Goal: Communication & Community: Answer question/provide support

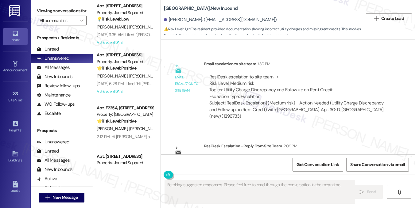
scroll to position [1652, 0]
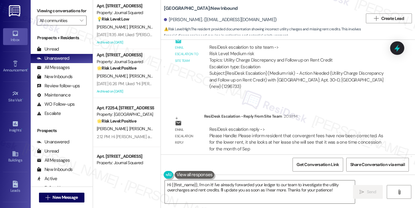
click at [55, 6] on label "Viewing conversations for" at bounding box center [62, 11] width 50 height 10
click at [238, 188] on textarea "Hi {{first_name}}, I'm on it! I've already forwarded your ledger to our team to…" at bounding box center [260, 192] width 190 height 23
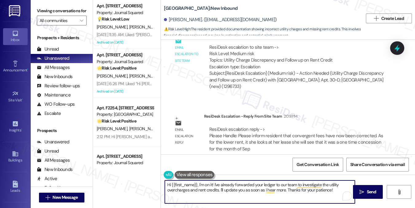
drag, startPoint x: 334, startPoint y: 192, endPoint x: 198, endPoint y: 184, distance: 136.5
click at [198, 184] on textarea "Hi {{first_name}}, I'm on it! I've already forwarded your ledger to our team to…" at bounding box center [260, 192] width 190 height 23
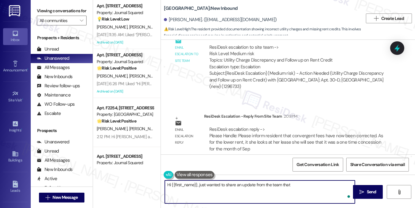
paste textarea "Hi {{first_name}}, I wanted to let you know that the convergent fees on your ac…"
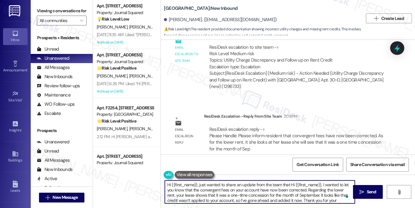
scroll to position [0, 0]
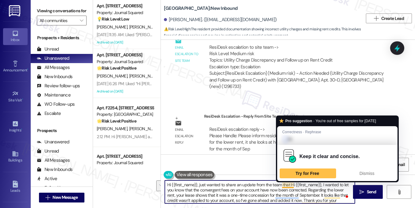
drag, startPoint x: 191, startPoint y: 190, endPoint x: 289, endPoint y: 183, distance: 98.5
click at [289, 183] on textarea "Hi {{first_name}}, just wanted to share an update from the team that Hi {{first…" at bounding box center [260, 192] width 190 height 23
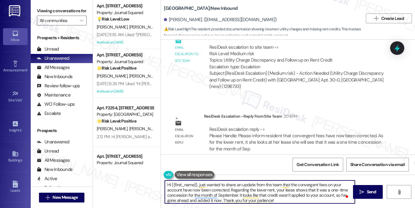
click at [237, 187] on textarea "Hi {{first_name}}, just wanted to share an update from the team that the conver…" at bounding box center [260, 192] width 190 height 23
click at [216, 196] on textarea "Hi {{first_name}}, just wanted to share an update from the team that the conver…" at bounding box center [260, 192] width 190 height 23
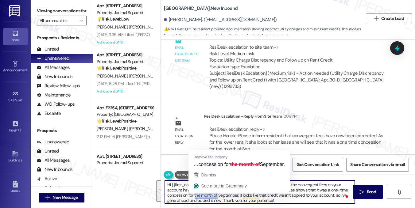
click at [216, 196] on textarea "Hi {{first_name}}, just wanted to share an update from the team that the conver…" at bounding box center [260, 192] width 190 height 23
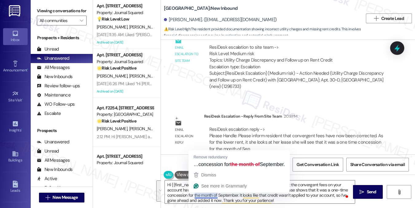
click at [342, 113] on div "ResiDesk Escalation - Reply From Site Team 2:09 PM" at bounding box center [296, 117] width 185 height 9
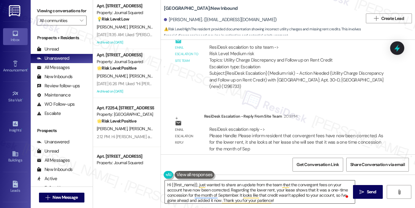
click at [259, 189] on textarea "Hi {{first_name}}, just wanted to share an update from the team that the conver…" at bounding box center [260, 192] width 190 height 23
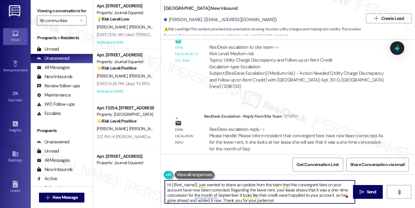
click at [259, 189] on textarea "Hi {{first_name}}, just wanted to share an update from the team that the conver…" at bounding box center [260, 192] width 190 height 23
click at [294, 189] on textarea "Hi {{first_name}}, just wanted to share an update from the team that the conver…" at bounding box center [260, 192] width 190 height 23
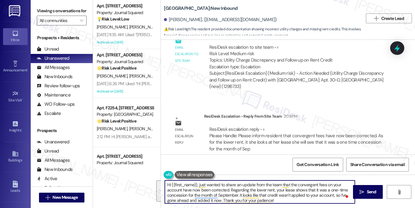
click at [291, 201] on textarea "Hi {{first_name}}, just wanted to share an update from the team that the conver…" at bounding box center [260, 192] width 190 height 23
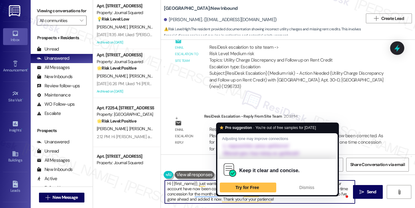
click at [289, 202] on textarea "Hi {{first_name}}, just wanted to share an update from the team that the conver…" at bounding box center [260, 192] width 190 height 23
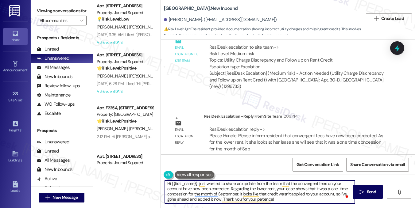
click at [284, 201] on textarea "Hi {{first_name}}, just wanted to share an update from the team that the conver…" at bounding box center [260, 192] width 190 height 23
drag, startPoint x: 239, startPoint y: 194, endPoint x: 336, endPoint y: 194, distance: 97.6
click at [336, 194] on textarea "Hi {{first_name}}, just wanted to share an update from the team that the conver…" at bounding box center [260, 192] width 190 height 23
click at [303, 200] on textarea "Hi {{first_name}}, just wanted to share an update from the team that the conver…" at bounding box center [260, 192] width 190 height 23
drag, startPoint x: 239, startPoint y: 194, endPoint x: 334, endPoint y: 194, distance: 95.1
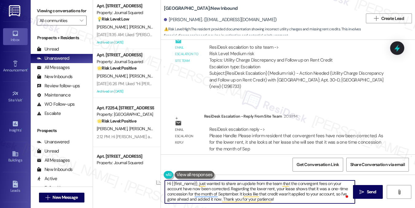
click at [334, 194] on textarea "Hi {{first_name}}, just wanted to share an update from the team that the conver…" at bounding box center [260, 192] width 190 height 23
click at [279, 195] on textarea "Hi {{first_name}}, just wanted to share an update from the team that the conver…" at bounding box center [260, 192] width 190 height 23
click at [238, 193] on textarea "Hi {{first_name}}, just wanted to share an update from the team that the conver…" at bounding box center [260, 192] width 190 height 23
click at [240, 193] on textarea "Hi {{first_name}}, just wanted to share an update from the team that the conver…" at bounding box center [260, 192] width 190 height 23
drag, startPoint x: 280, startPoint y: 192, endPoint x: 318, endPoint y: 194, distance: 38.7
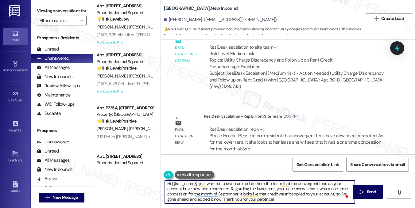
click at [318, 194] on textarea "Hi {{first_name}}, just wanted to share an update from the team that the conver…" at bounding box center [260, 192] width 190 height 23
click at [327, 194] on textarea "Hi {{first_name}}, just wanted to share an update from the team that the conver…" at bounding box center [260, 192] width 190 height 23
drag, startPoint x: 340, startPoint y: 194, endPoint x: 344, endPoint y: 194, distance: 3.4
click at [344, 194] on div "Hi {{first_name}}, just wanted to share an update from the team that the conver…" at bounding box center [259, 192] width 191 height 24
click at [338, 194] on textarea "Hi {{first_name}}, just wanted to share an update from the team that the conver…" at bounding box center [260, 192] width 190 height 23
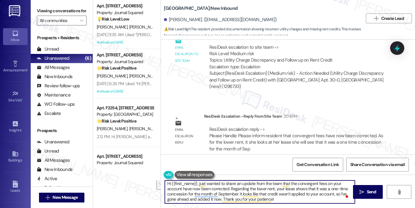
drag, startPoint x: 341, startPoint y: 194, endPoint x: 345, endPoint y: 194, distance: 4.3
click at [345, 194] on div "Hi {{first_name}}, just wanted to share an update from the team that the conver…" at bounding box center [259, 192] width 191 height 24
click at [276, 190] on textarea "Hi {{first_name}}, just wanted to share an update from the team that the conver…" at bounding box center [260, 192] width 190 height 23
click at [342, 192] on textarea "Hi {{first_name}}, just wanted to share an update from the team that the conver…" at bounding box center [260, 192] width 190 height 23
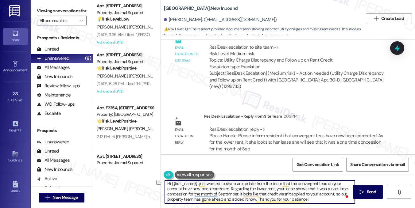
drag, startPoint x: 191, startPoint y: 199, endPoint x: 167, endPoint y: 198, distance: 24.6
click at [167, 198] on textarea "Hi {{first_name}}, just wanted to share an update from the team that the conver…" at bounding box center [260, 192] width 190 height 23
click at [184, 200] on textarea "Hi {{first_name}}, just wanted to share an update from the team that the conver…" at bounding box center [260, 192] width 190 height 23
drag, startPoint x: 191, startPoint y: 200, endPoint x: 164, endPoint y: 199, distance: 27.3
click at [165, 199] on textarea "Hi {{first_name}}, just wanted to share an update from the team that the conver…" at bounding box center [260, 192] width 190 height 23
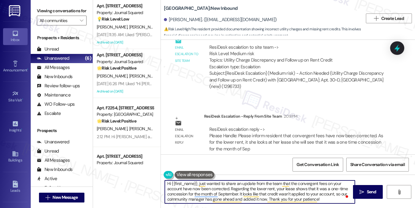
click at [324, 200] on textarea "Hi {{first_name}}, just wanted to share an update from the team that the conver…" at bounding box center [260, 192] width 190 height 23
type textarea "Hi {{first_name}}, just wanted to share an update from the team that the conver…"
click at [288, 189] on textarea "Hi {{first_name}}, just wanted to share an update from the team that the conver…" at bounding box center [260, 192] width 190 height 23
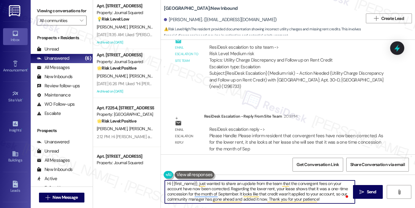
click at [288, 189] on textarea "Hi {{first_name}}, just wanted to share an update from the team that the conver…" at bounding box center [260, 192] width 190 height 23
click at [250, 186] on textarea "Hi {{first_name}}, just wanted to share an update from the team that the conver…" at bounding box center [260, 192] width 190 height 23
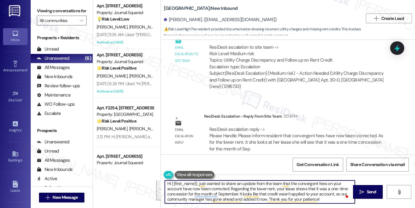
click at [329, 197] on textarea "Hi {{first_name}}, just wanted to share an update from the team that the conver…" at bounding box center [260, 192] width 190 height 23
click at [369, 191] on span "Send" at bounding box center [372, 192] width 10 height 6
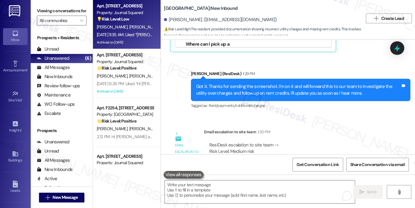
scroll to position [1529, 0]
